Goal: Task Accomplishment & Management: Complete application form

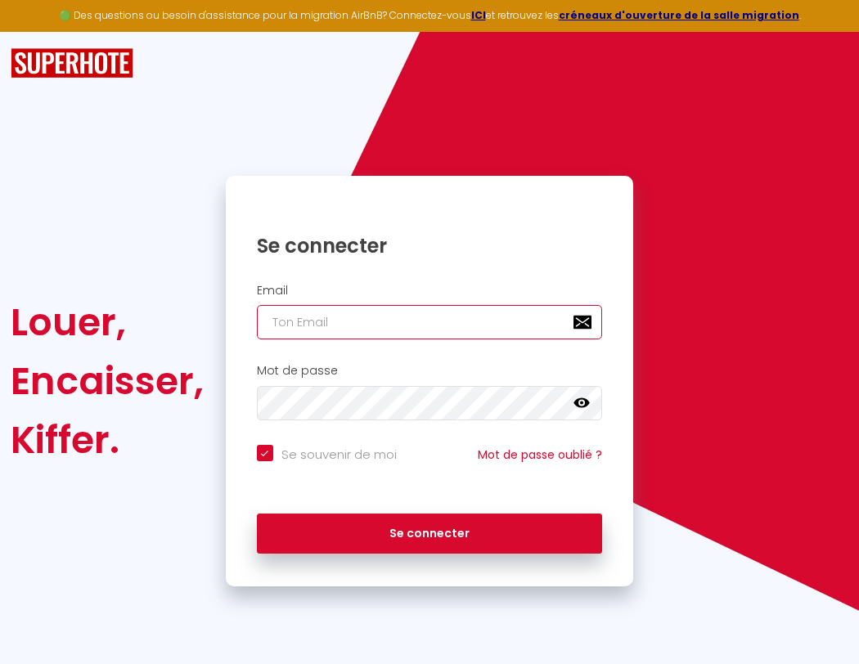
type input "l"
checkbox input "true"
type input "le"
checkbox input "true"
type input "les"
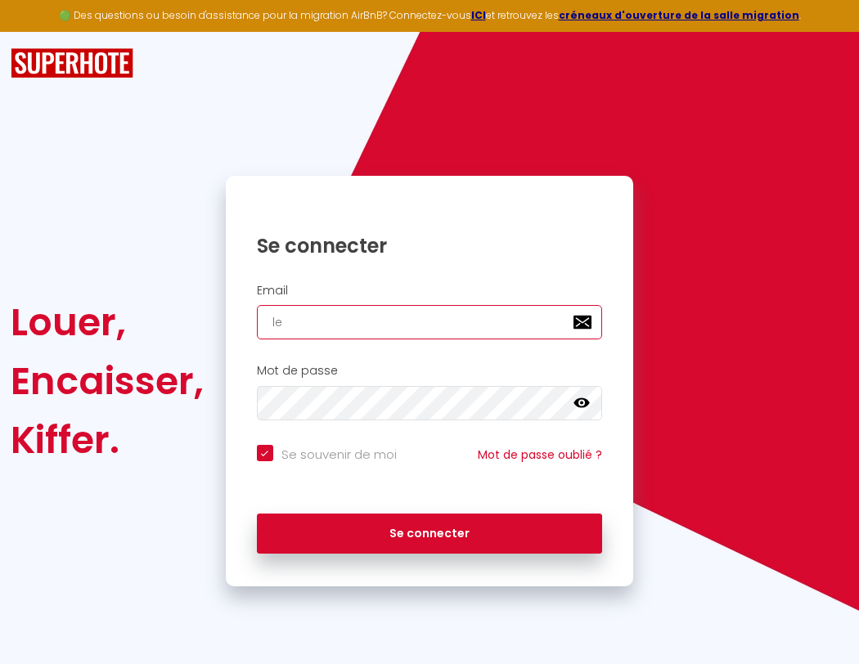
checkbox input "true"
type input "lesp"
checkbox input "true"
type input "lespa"
checkbox input "true"
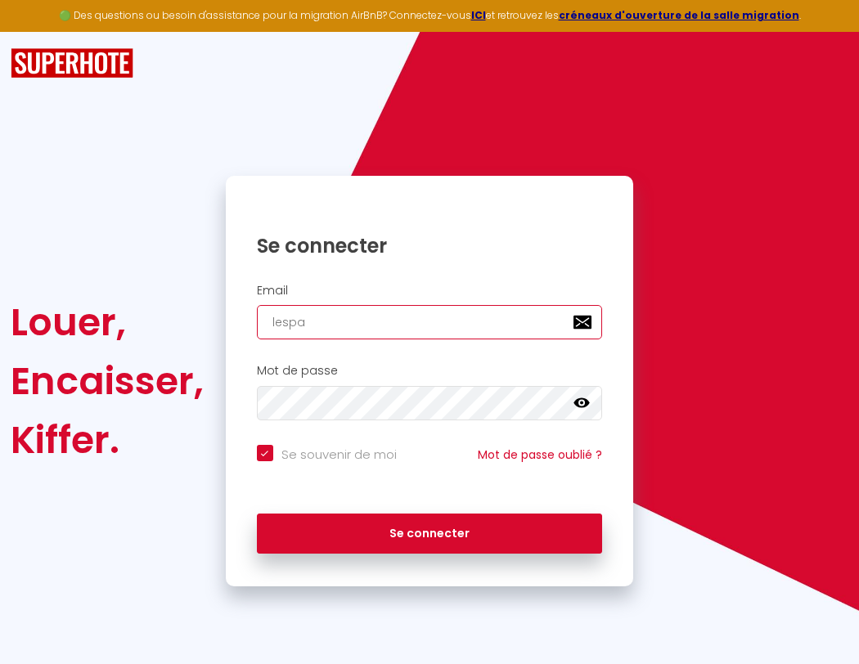
type input "lespac"
checkbox input "true"
type input "lespace"
checkbox input "true"
type input "l"
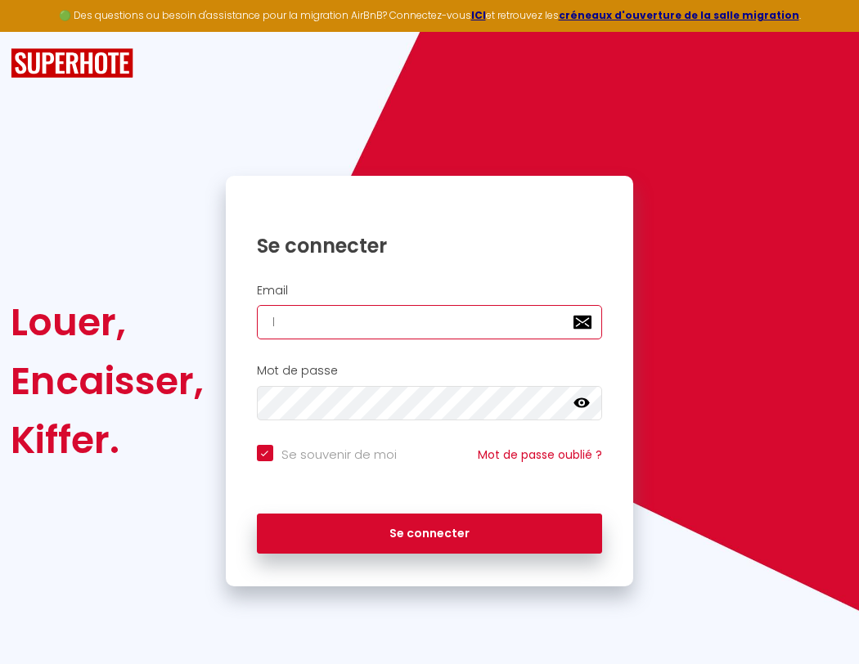
checkbox input "true"
type input "lespaced"
checkbox input "true"
type input "le"
checkbox input "true"
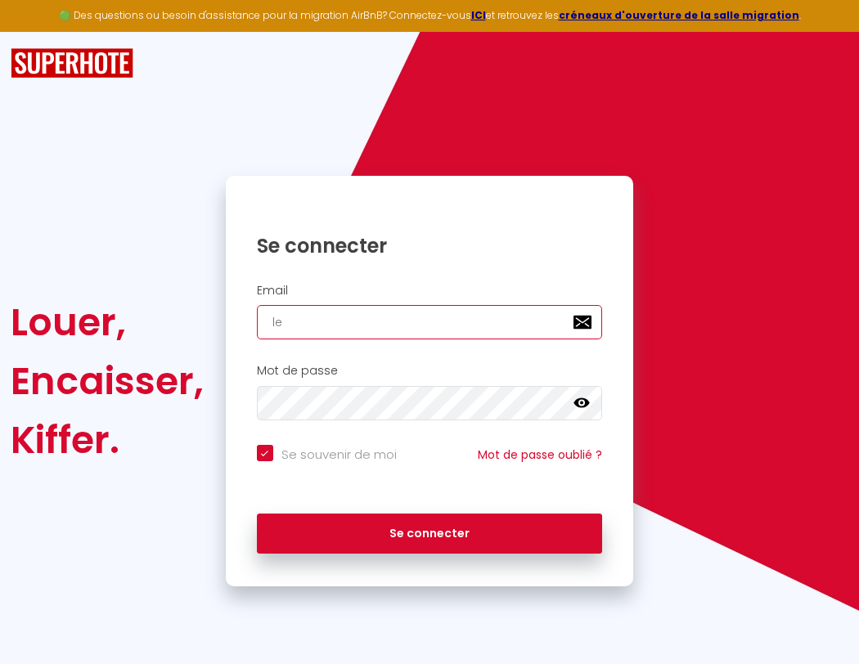
type input "lespacede"
checkbox input "true"
type input "les"
checkbox input "true"
type input "lespacedet"
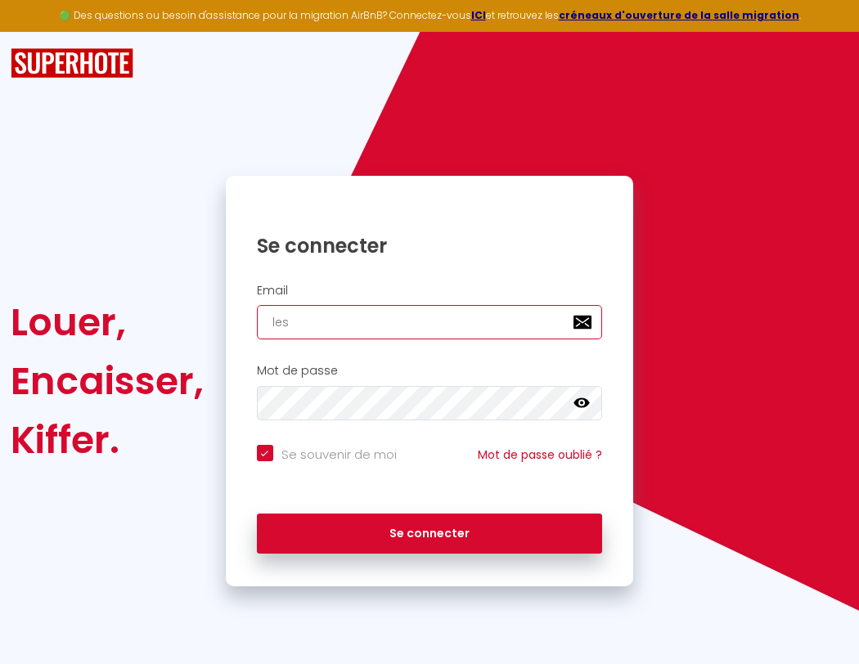
checkbox input "true"
type input "lesp"
checkbox input "true"
type input "lespacedete"
checkbox input "true"
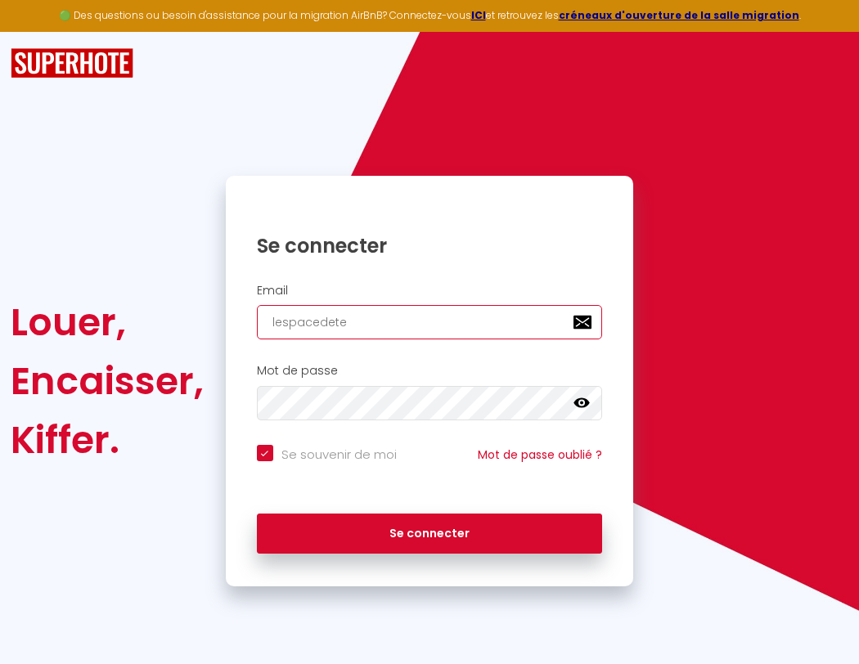
type input "lespa"
checkbox input "true"
type input "lespacedeten"
checkbox input "true"
type input "lespac"
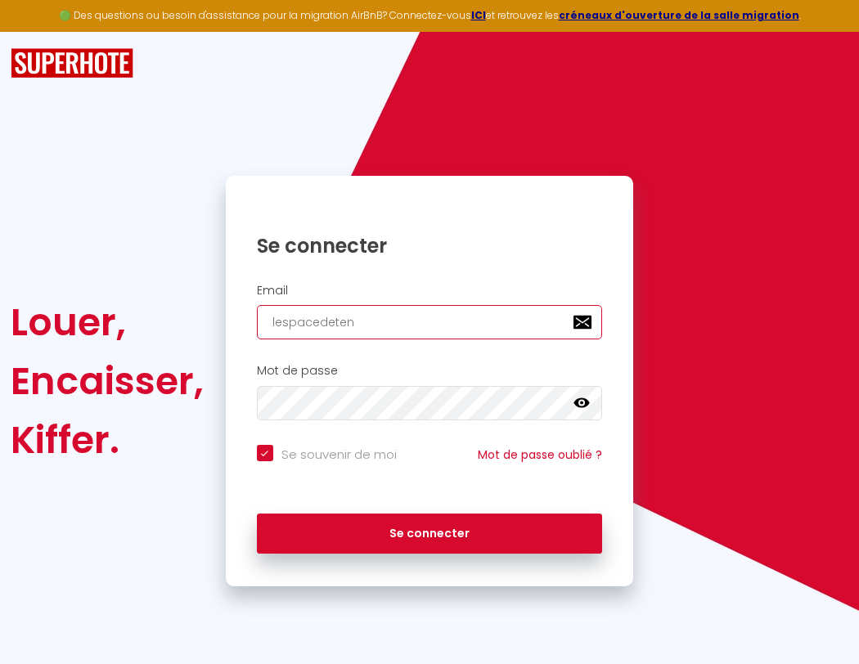
checkbox input "true"
type input "lespacedetent"
checkbox input "true"
type input "lespace"
checkbox input "true"
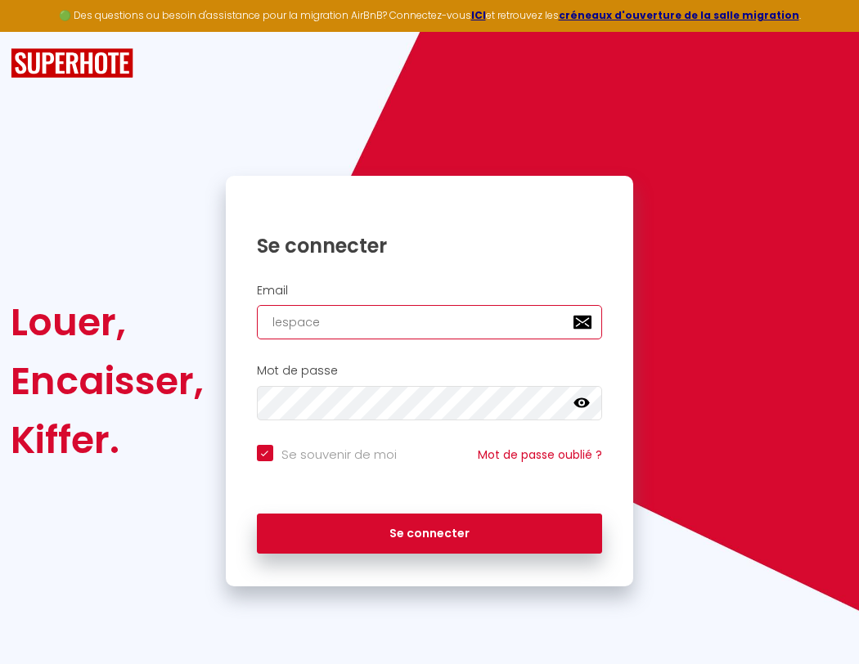
type input "l"
checkbox input "true"
type input "lespacedetente"
checkbox input "true"
type input "lespaced"
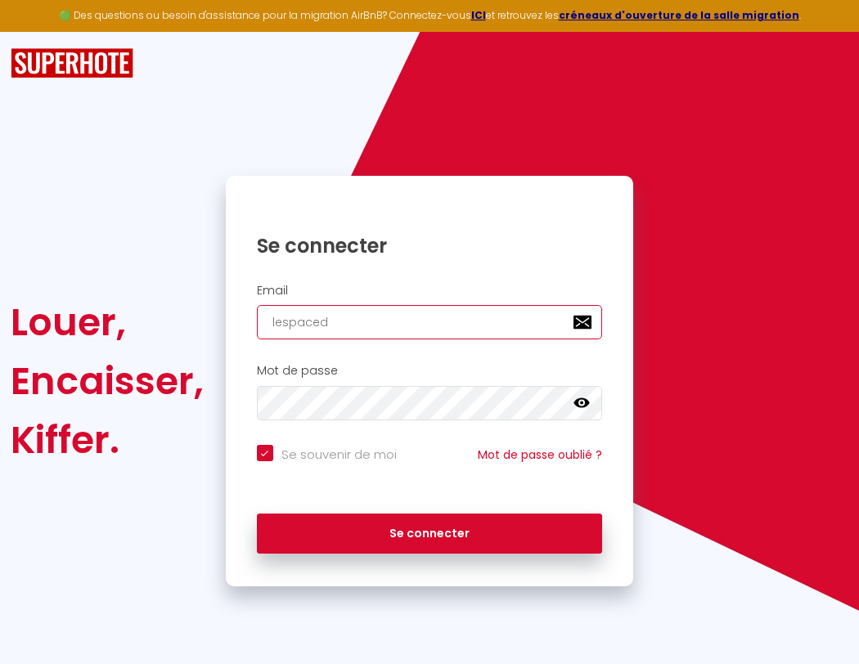
checkbox input "true"
type input "lespacedetente@"
checkbox input "true"
type input "lespacede"
checkbox input "true"
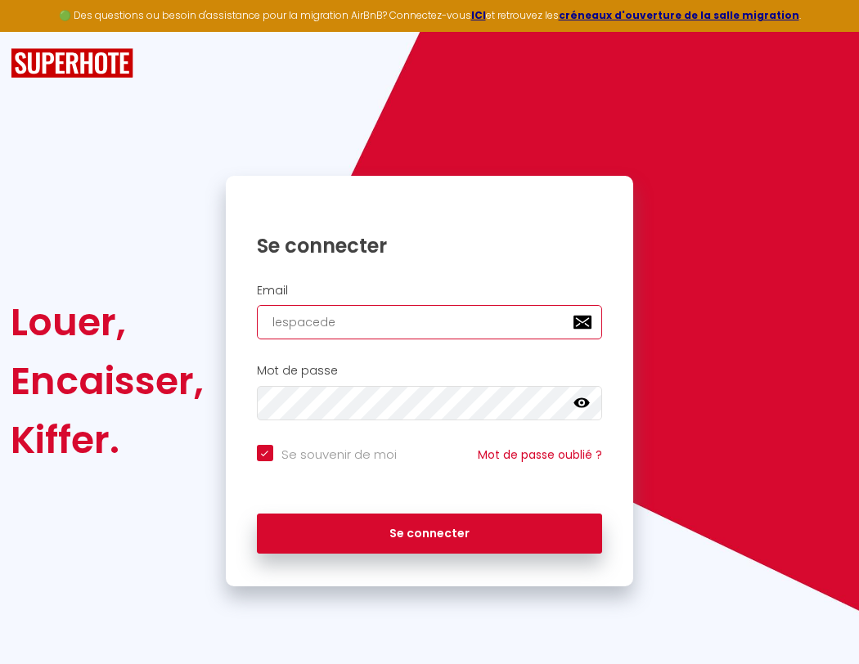
type input "lespacedetente@g"
checkbox input "true"
type input "lespacedet"
checkbox input "true"
type input "lespacedetente@gm"
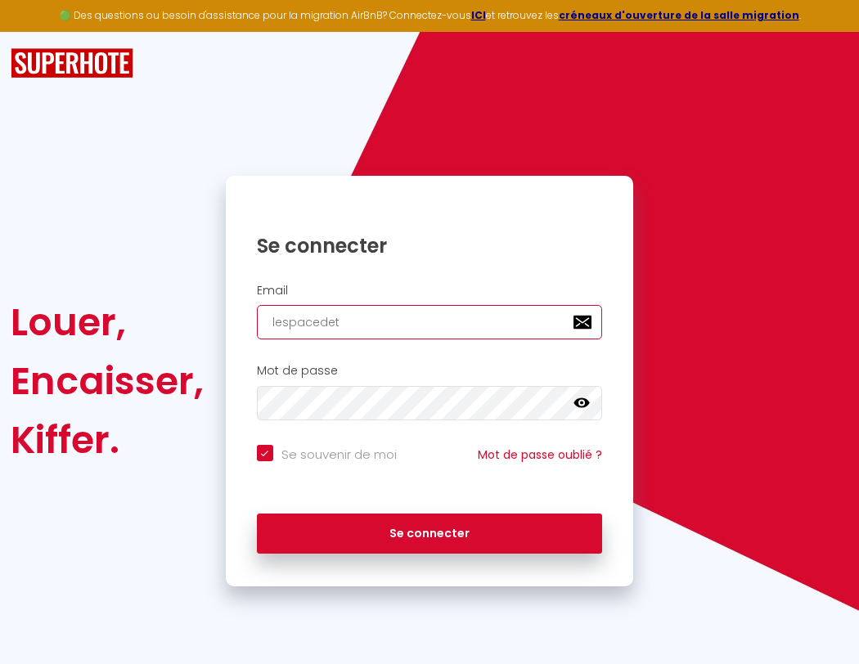
checkbox input "true"
type input "lespacedete"
checkbox input "true"
type input "lespacedetente@gma"
checkbox input "true"
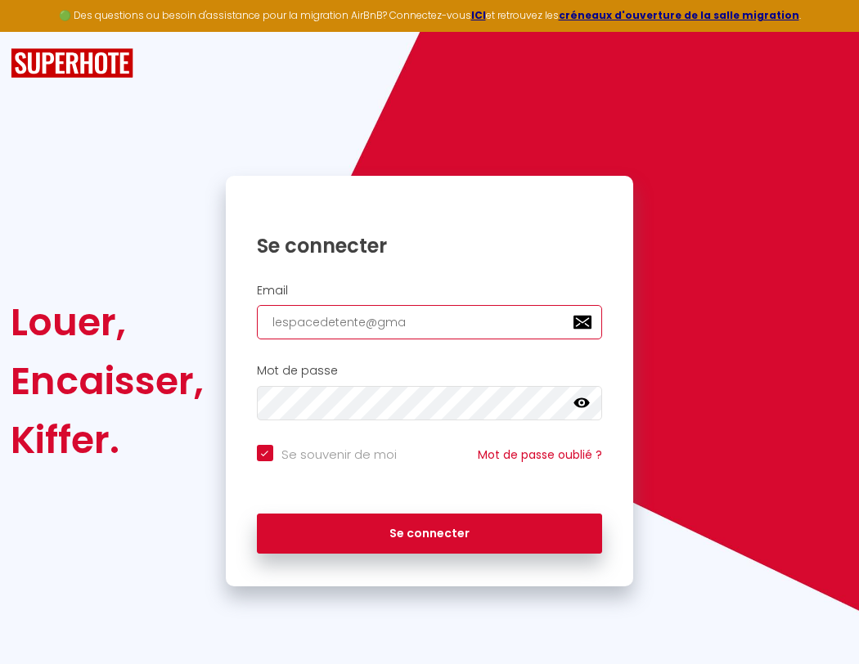
type input "lespacedeten"
checkbox input "true"
